Goal: Check status: Check status

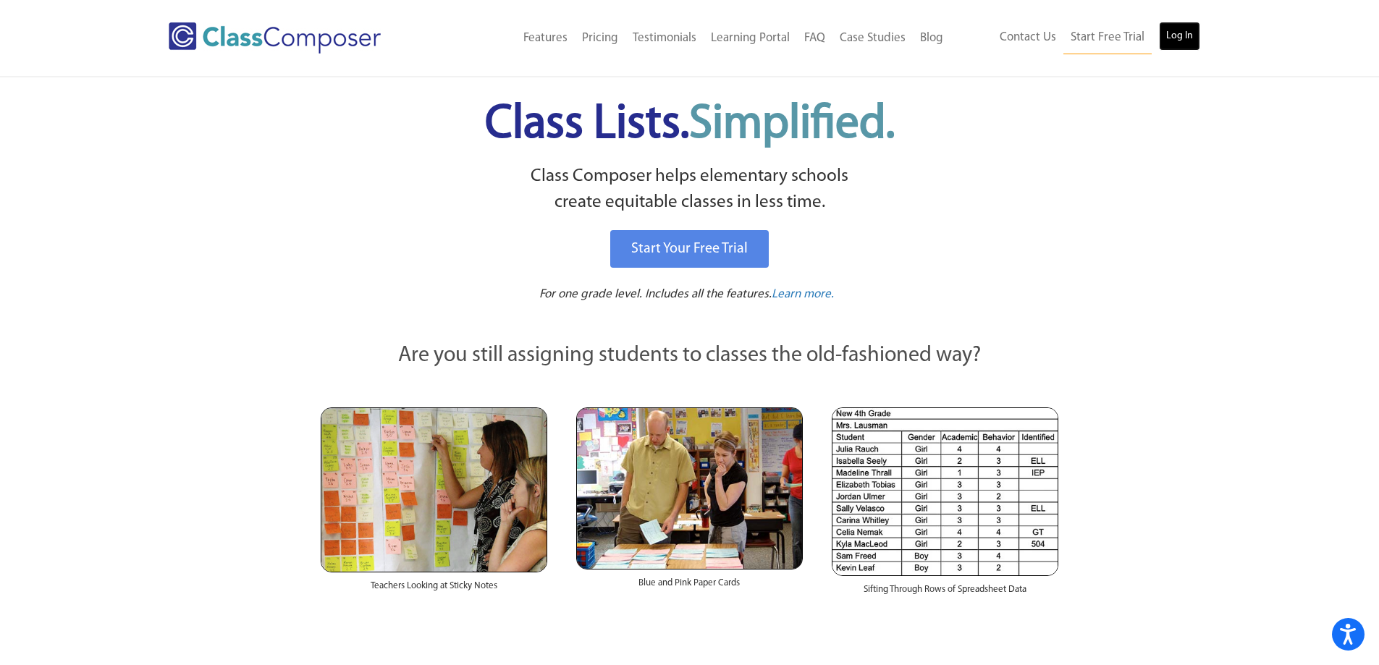
click at [1182, 39] on link "Log In" at bounding box center [1179, 36] width 41 height 29
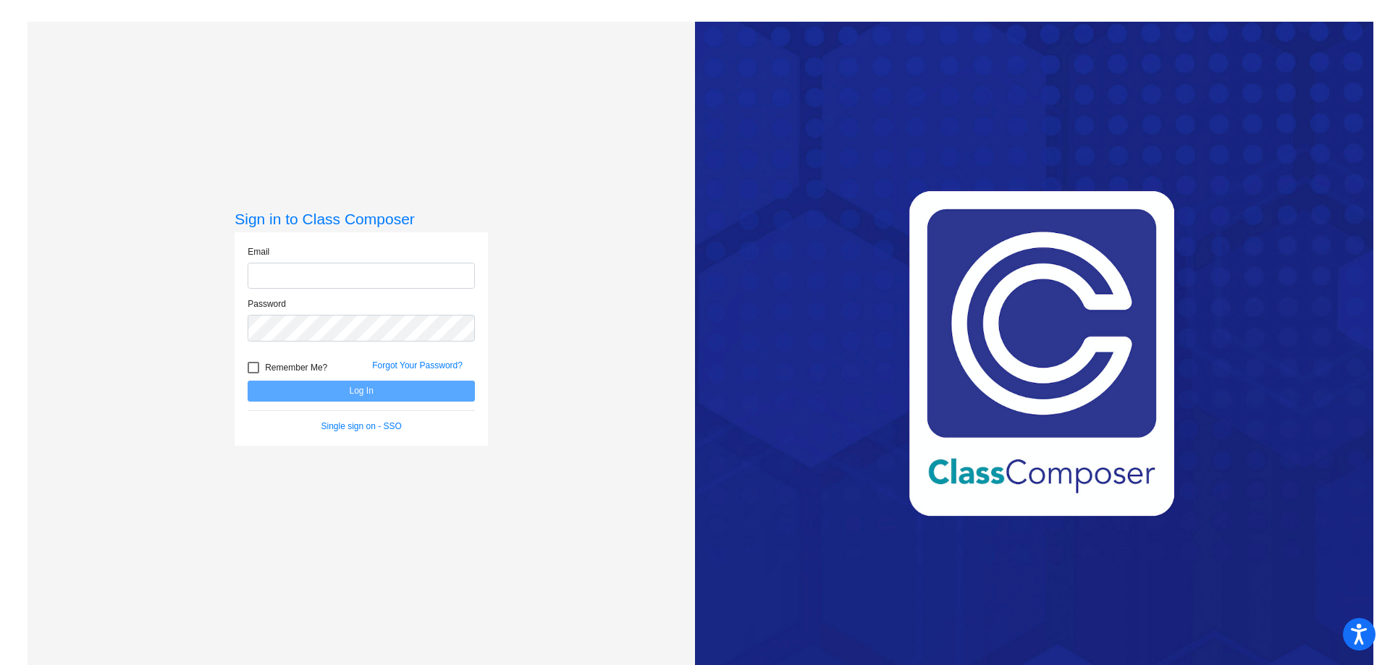
click at [442, 277] on input "email" at bounding box center [361, 276] width 227 height 27
type input "emcgovern@lcusd.net"
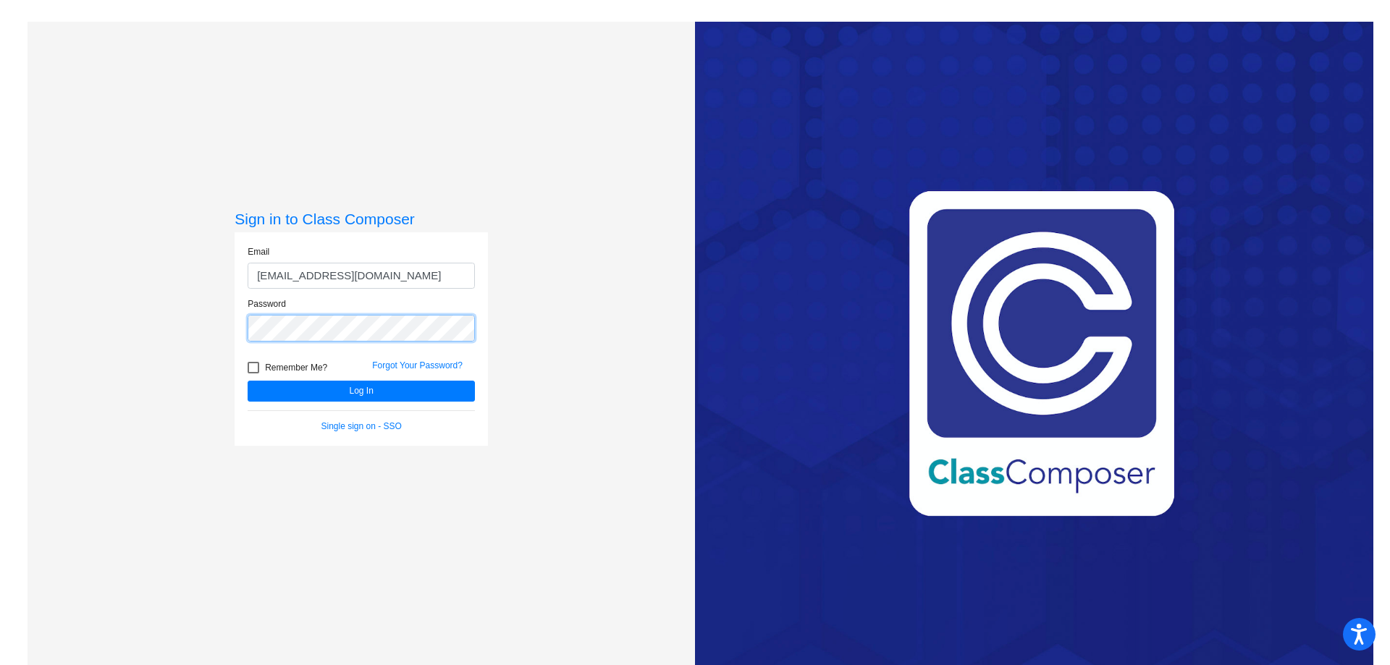
click at [248, 381] on button "Log In" at bounding box center [361, 391] width 227 height 21
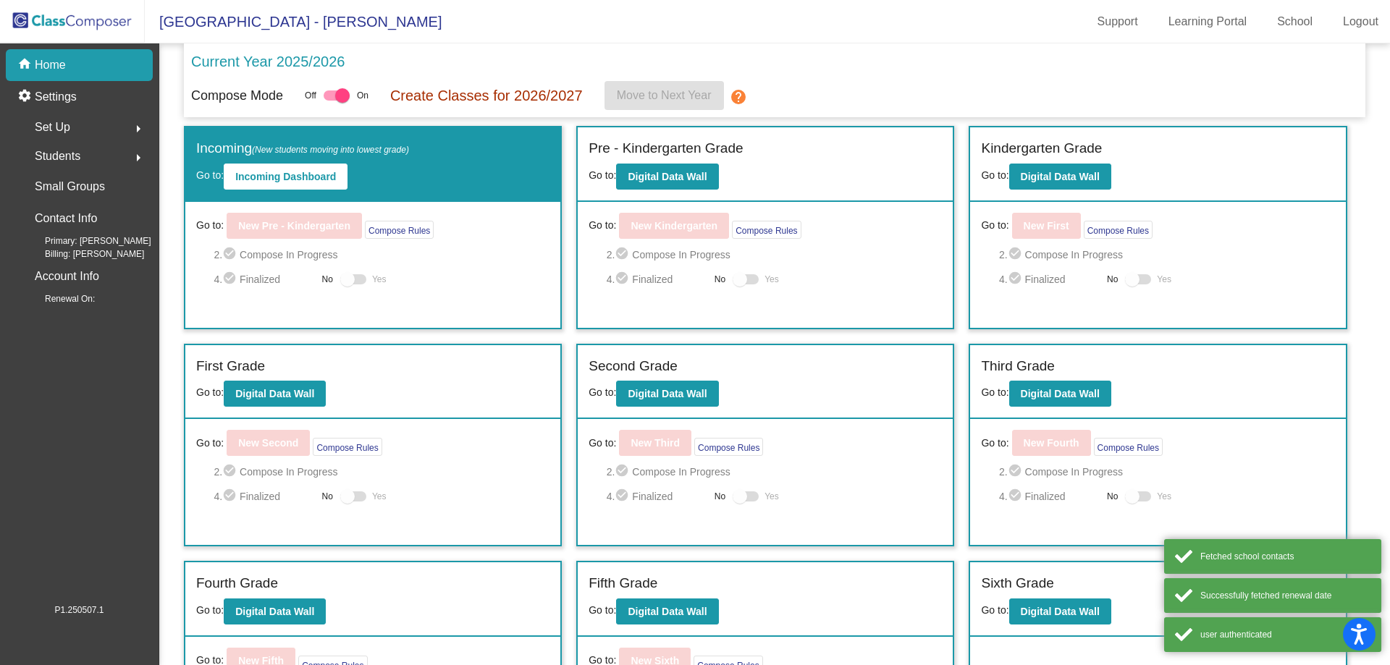
scroll to position [99, 0]
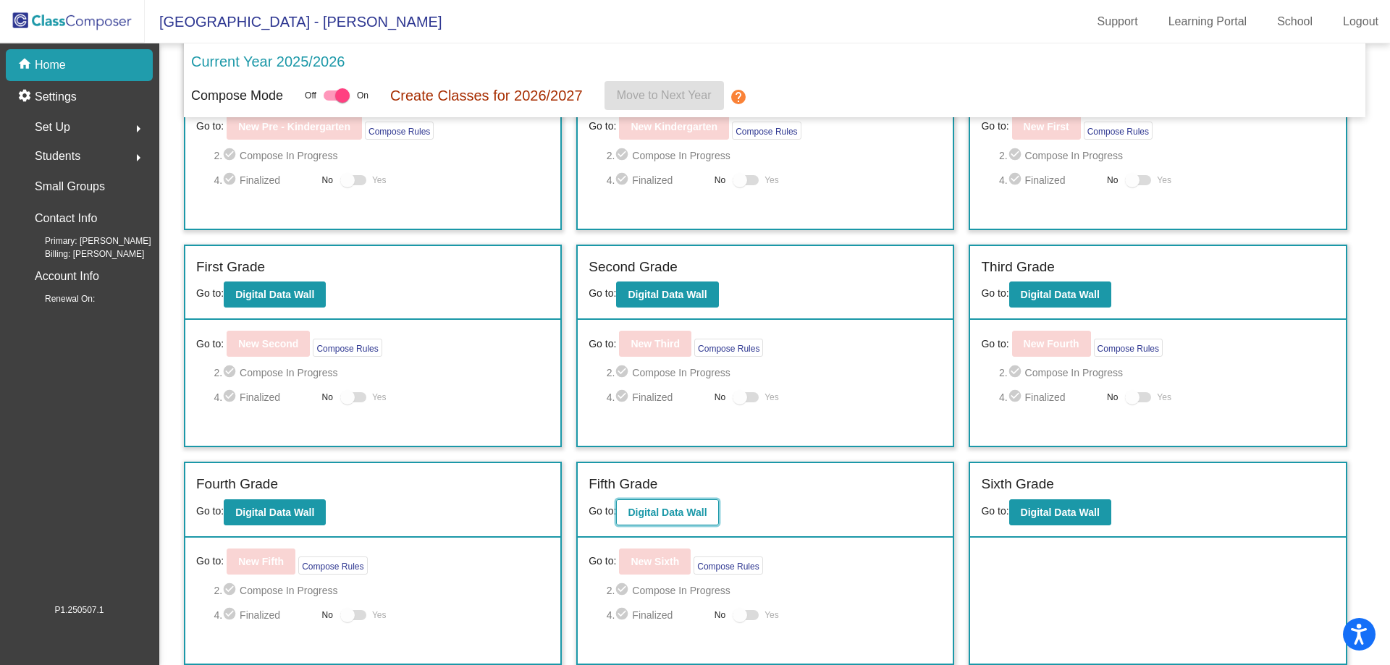
click at [674, 525] on button "Digital Data Wall" at bounding box center [667, 513] width 102 height 26
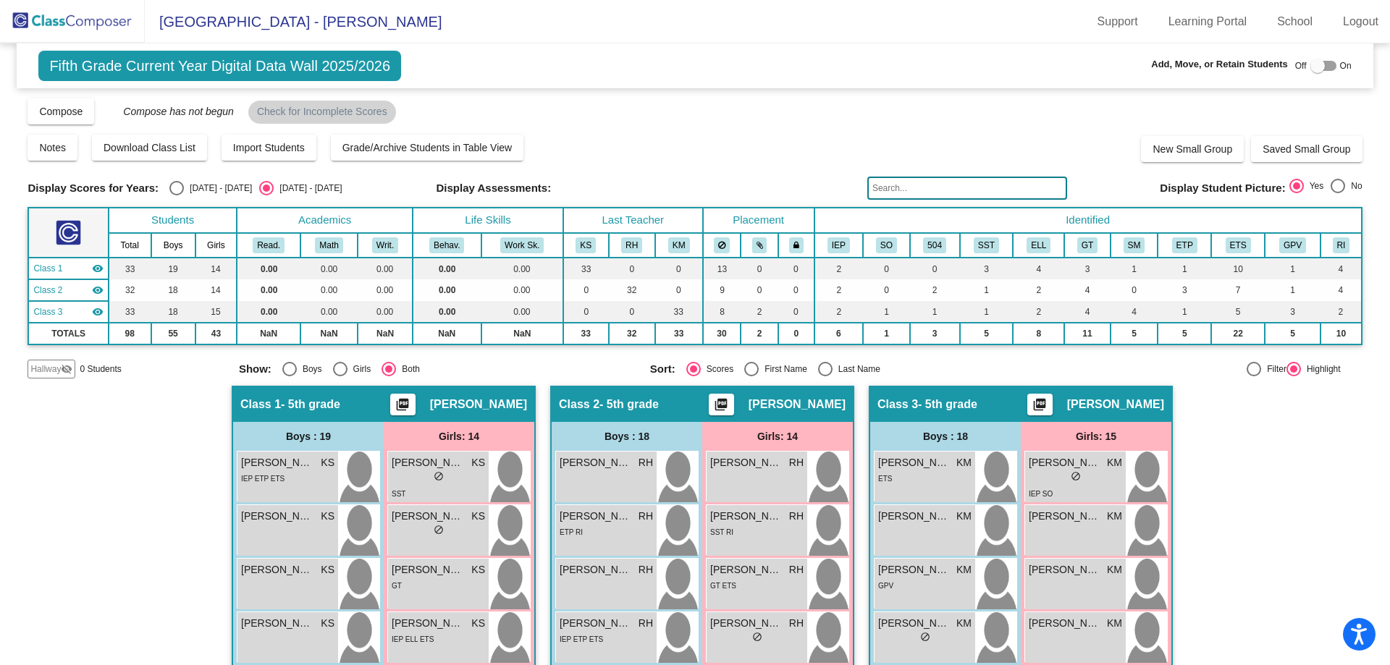
click at [175, 194] on div "Select an option" at bounding box center [176, 188] width 14 height 14
click at [176, 195] on input "2024 - 2025" at bounding box center [176, 195] width 1 height 1
radio input "true"
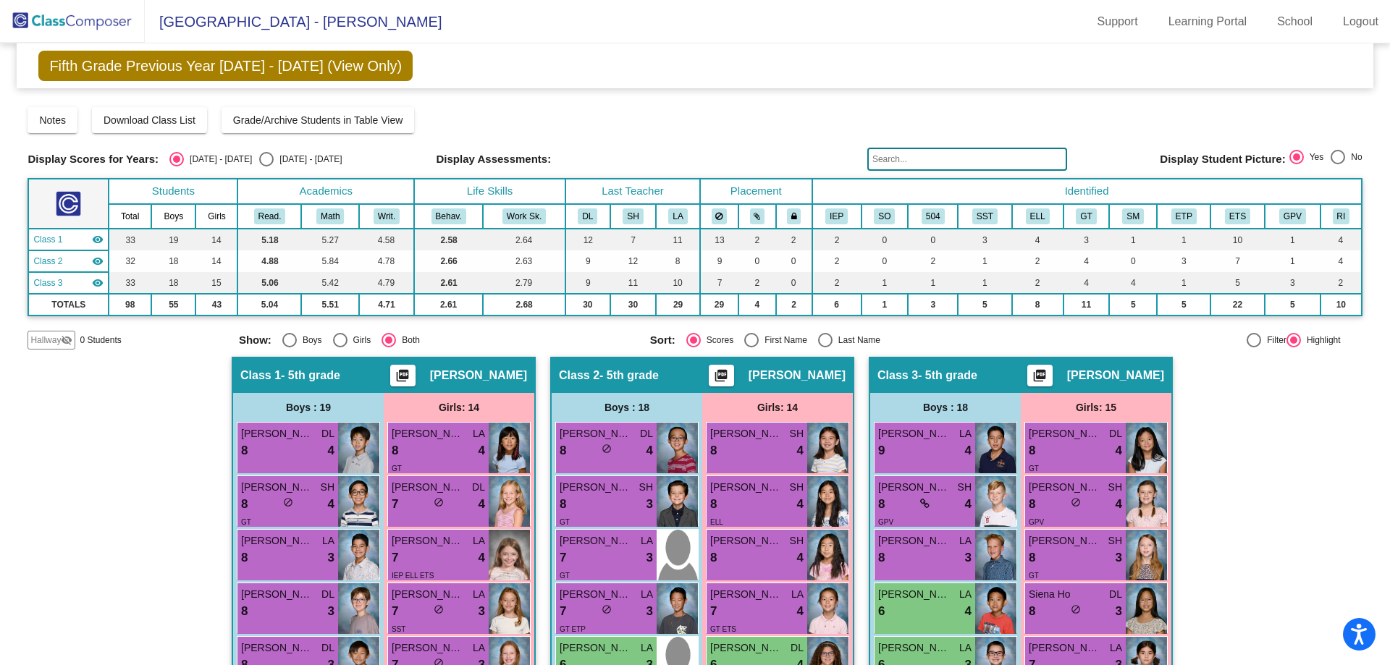
click at [85, 25] on img at bounding box center [72, 21] width 145 height 43
